Goal: Navigation & Orientation: Understand site structure

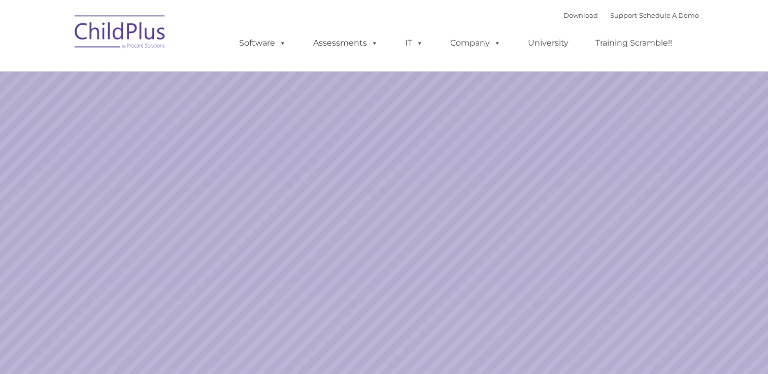
select select "MEDIUM"
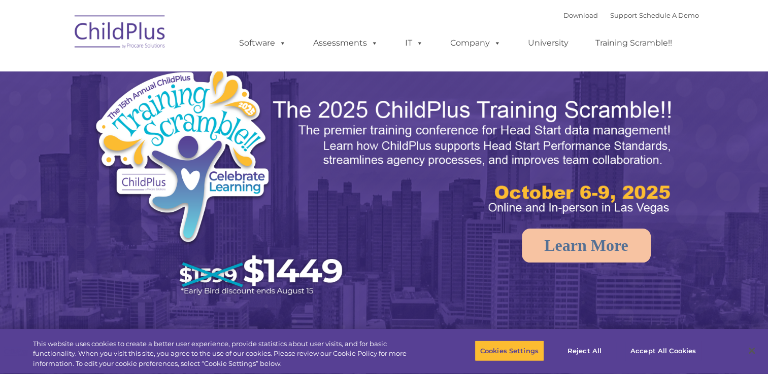
select select "MEDIUM"
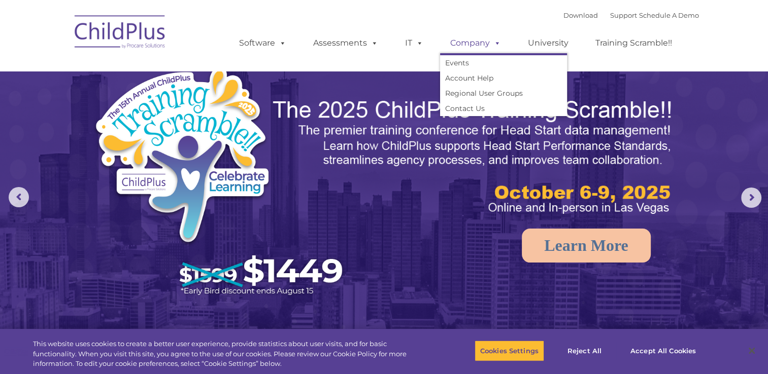
click at [500, 42] on link "Company" at bounding box center [475, 43] width 71 height 20
